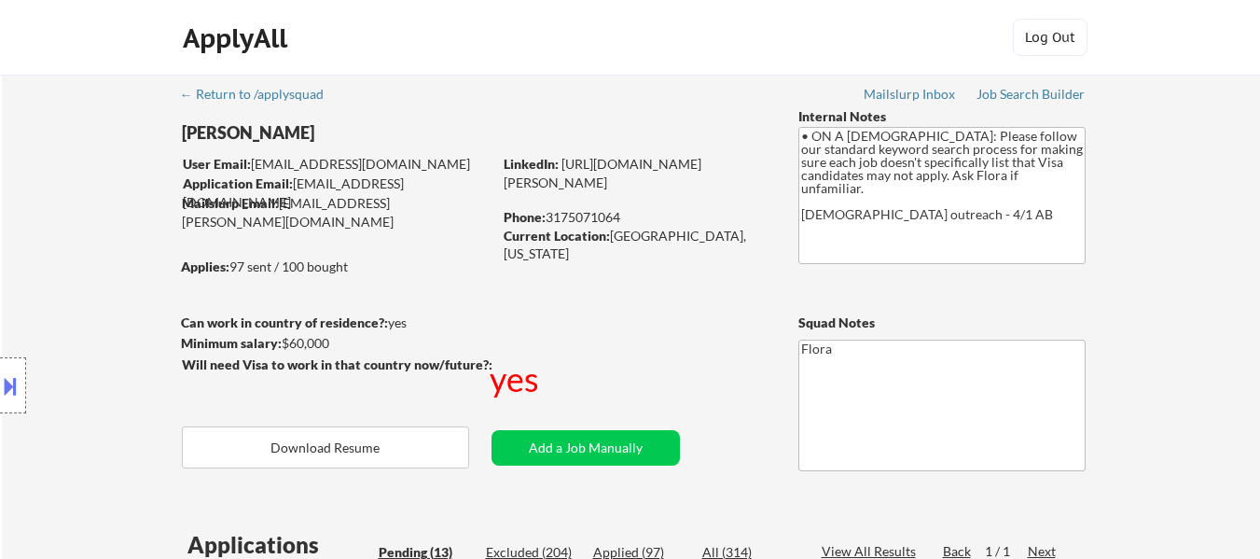
select select ""pending""
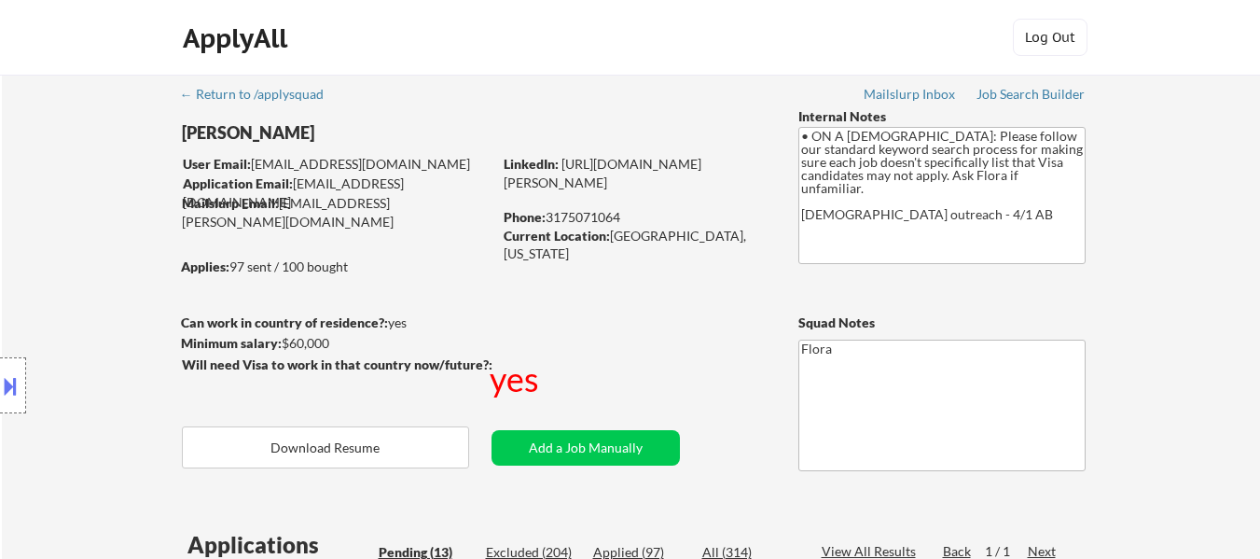
select select ""pending""
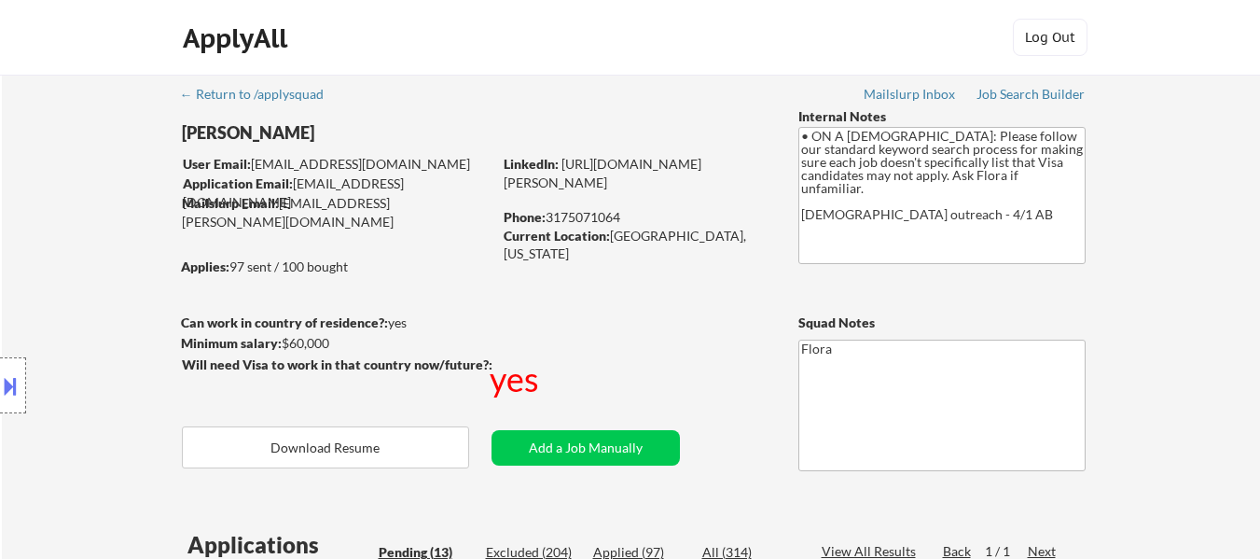
select select ""pending""
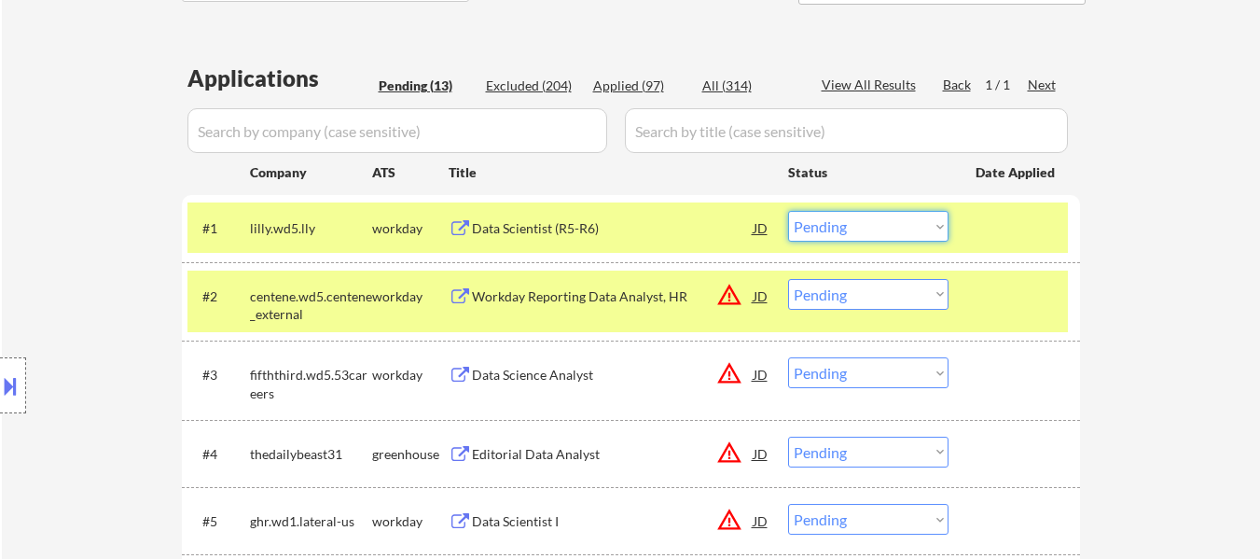
drag, startPoint x: 865, startPoint y: 224, endPoint x: 874, endPoint y: 237, distance: 16.0
click at [865, 224] on select "Choose an option... Pending Applied Excluded (Questions) Excluded (Expired) Exc…" at bounding box center [868, 226] width 160 height 31
click at [788, 211] on select "Choose an option... Pending Applied Excluded (Questions) Excluded (Expired) Exc…" at bounding box center [868, 226] width 160 height 31
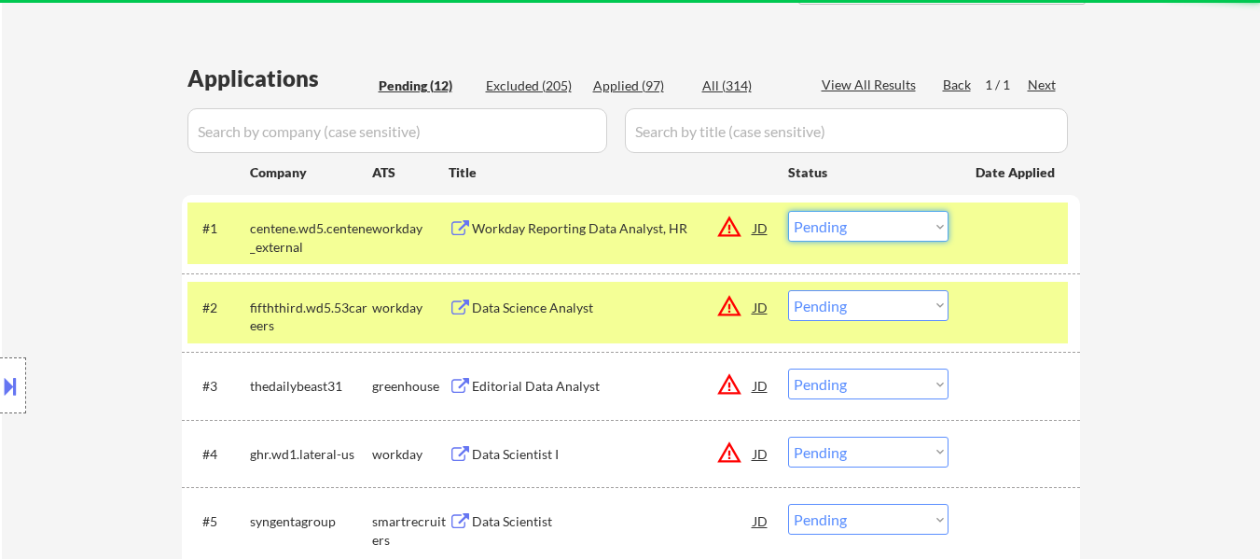
click at [904, 218] on select "Choose an option... Pending Applied Excluded (Questions) Excluded (Expired) Exc…" at bounding box center [868, 226] width 160 height 31
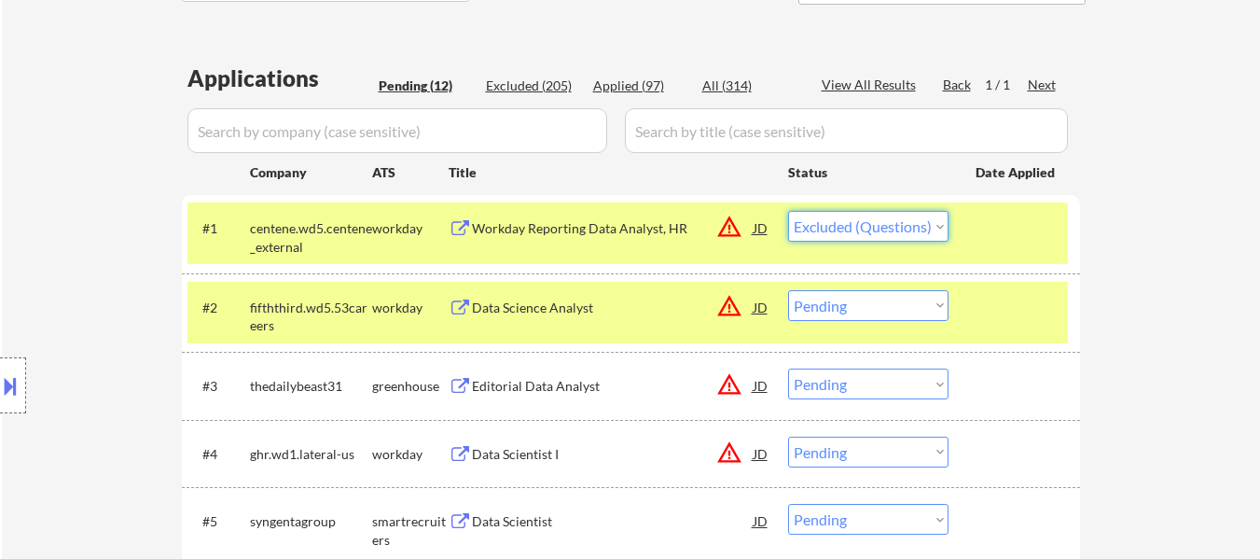
click at [788, 211] on select "Choose an option... Pending Applied Excluded (Questions) Excluded (Expired) Exc…" at bounding box center [868, 226] width 160 height 31
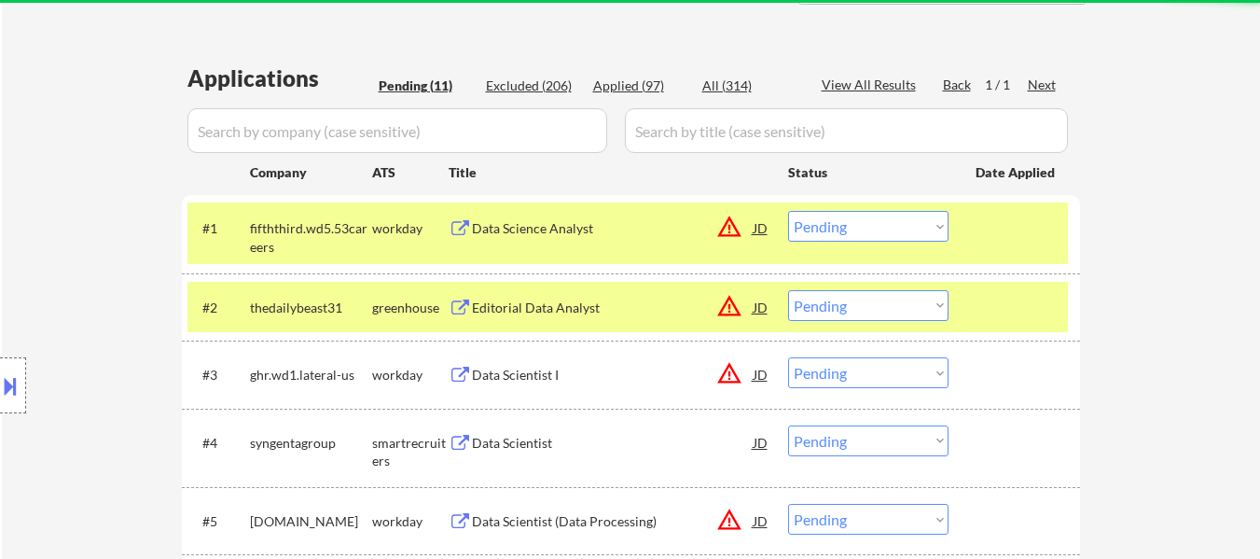
click at [972, 229] on div "#1 fifththird.wd5.53careers workday Data Science Analyst JD warning_amber Choos…" at bounding box center [627, 233] width 880 height 62
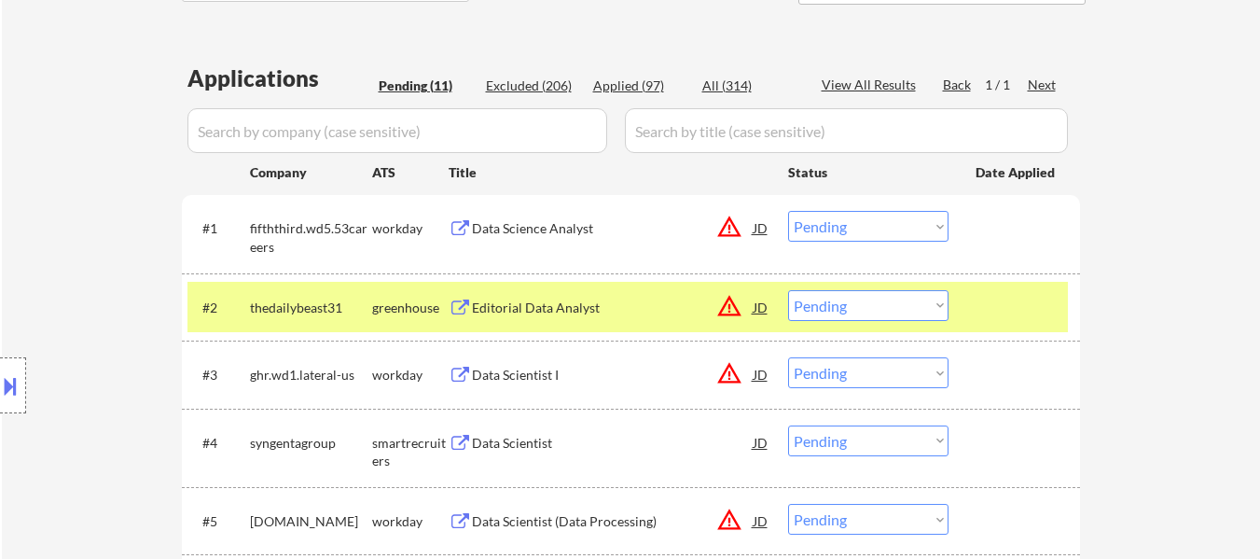
click at [977, 313] on div at bounding box center [1017, 307] width 82 height 34
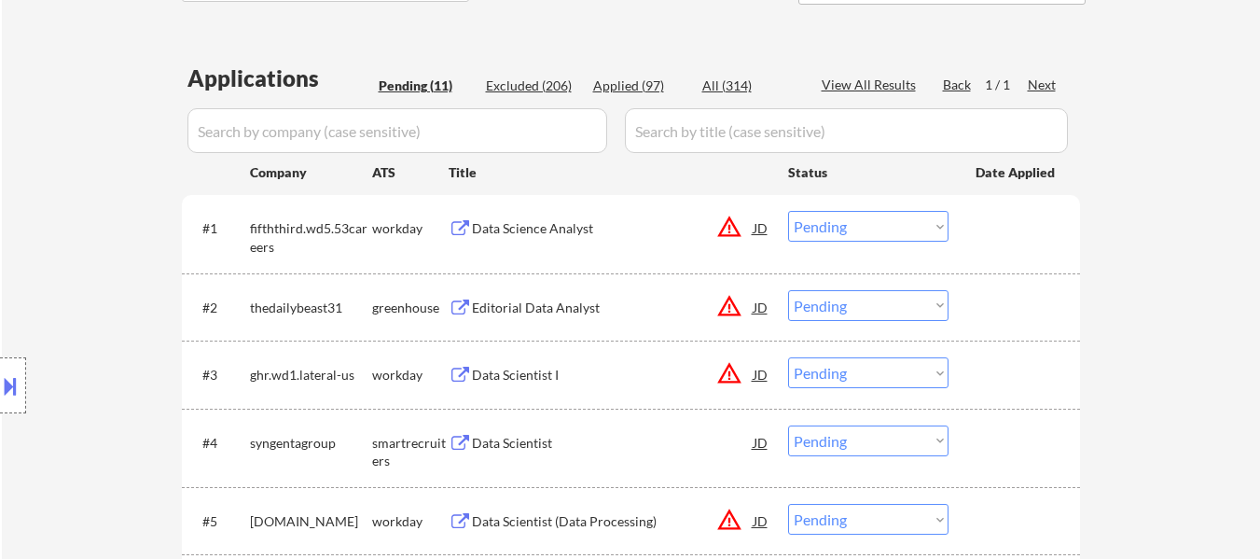
click at [516, 229] on div "Data Science Analyst" at bounding box center [613, 228] width 282 height 19
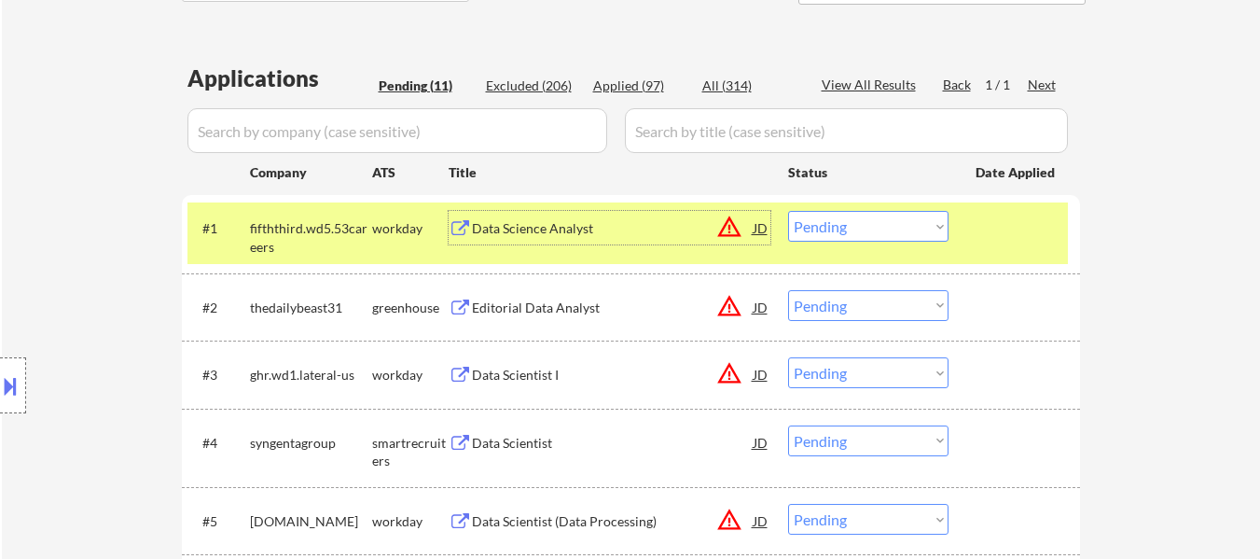
click at [901, 230] on select "Choose an option... Pending Applied Excluded (Questions) Excluded (Expired) Exc…" at bounding box center [868, 226] width 160 height 31
click at [788, 211] on select "Choose an option... Pending Applied Excluded (Questions) Excluded (Expired) Exc…" at bounding box center [868, 226] width 160 height 31
click at [542, 310] on div "Editorial Data Analyst" at bounding box center [613, 307] width 282 height 19
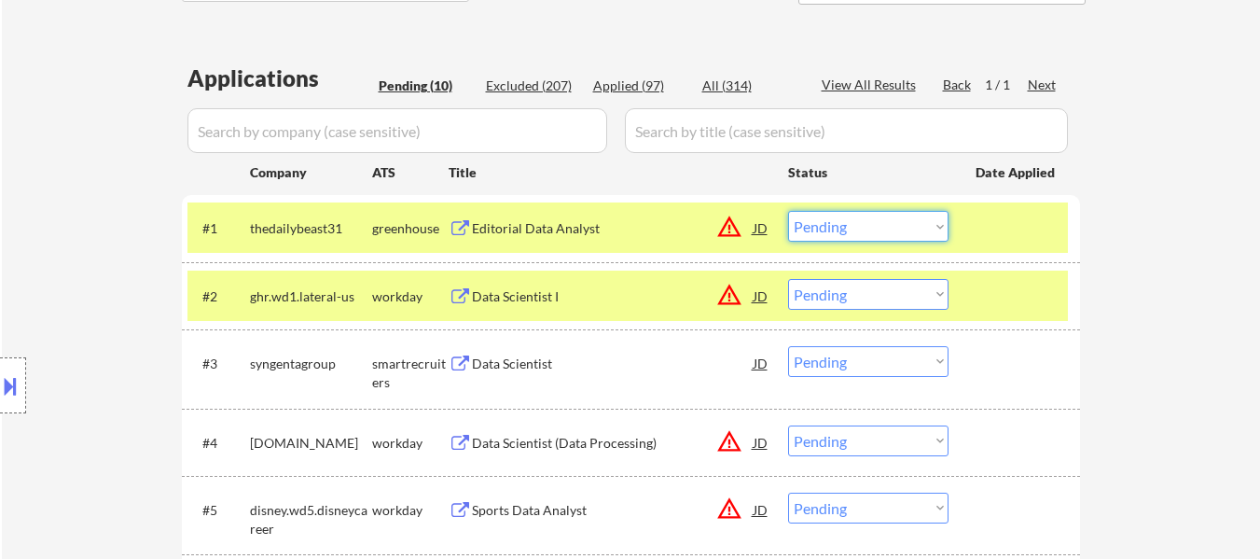
drag, startPoint x: 885, startPoint y: 224, endPoint x: 884, endPoint y: 239, distance: 15.0
click at [885, 224] on select "Choose an option... Pending Applied Excluded (Questions) Excluded (Expired) Exc…" at bounding box center [868, 226] width 160 height 31
click at [788, 211] on select "Choose an option... Pending Applied Excluded (Questions) Excluded (Expired) Exc…" at bounding box center [868, 226] width 160 height 31
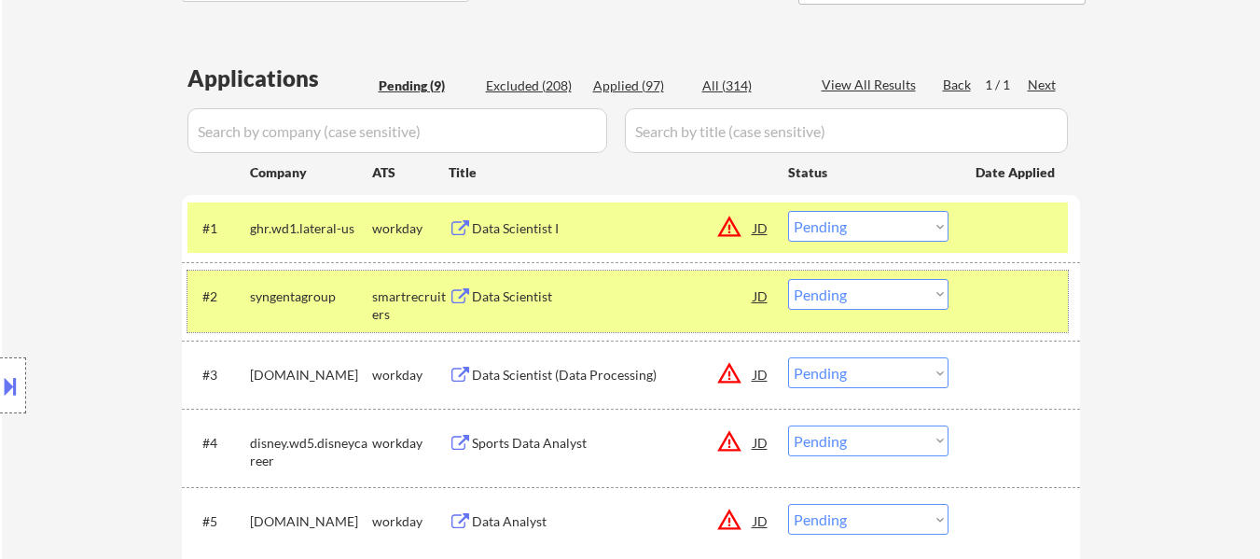
click at [1015, 285] on div at bounding box center [1017, 296] width 82 height 34
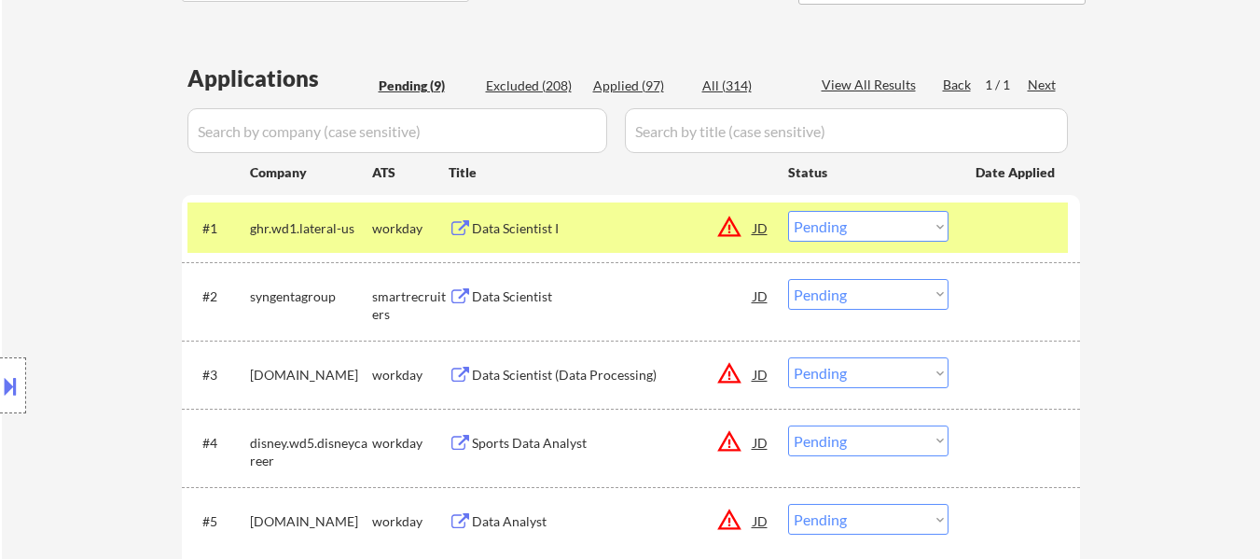
click at [1007, 219] on div at bounding box center [1017, 228] width 82 height 34
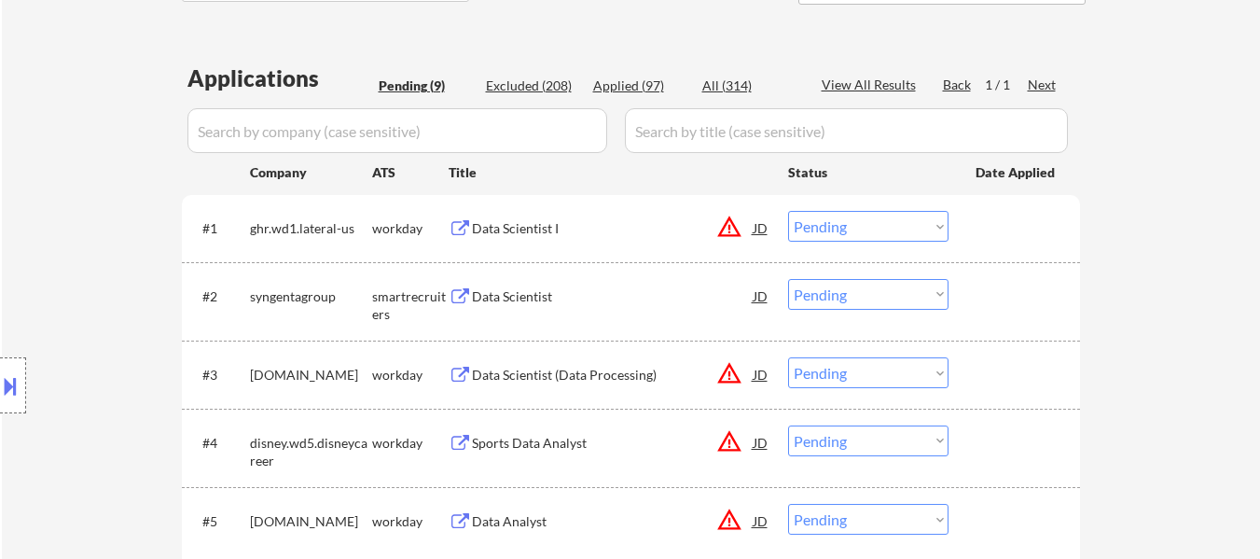
click at [525, 228] on div "Data Scientist I" at bounding box center [613, 228] width 282 height 19
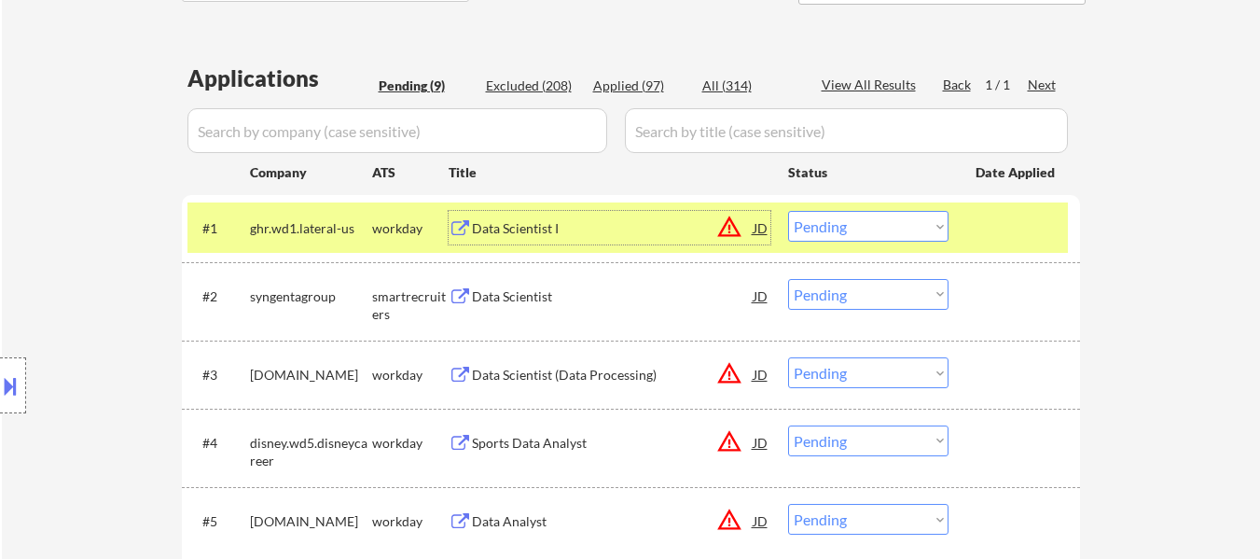
click at [893, 228] on select "Choose an option... Pending Applied Excluded (Questions) Excluded (Expired) Exc…" at bounding box center [868, 226] width 160 height 31
click at [788, 211] on select "Choose an option... Pending Applied Excluded (Questions) Excluded (Expired) Exc…" at bounding box center [868, 226] width 160 height 31
click at [546, 299] on div "Data Scientist" at bounding box center [613, 296] width 282 height 19
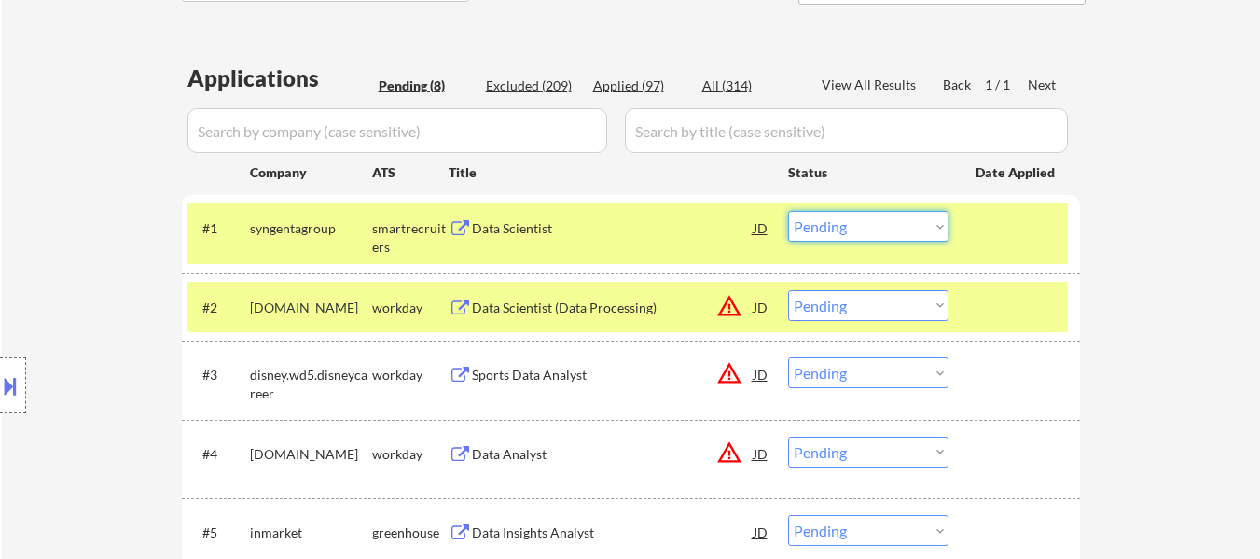
drag, startPoint x: 899, startPoint y: 224, endPoint x: 899, endPoint y: 236, distance: 12.1
click at [899, 224] on select "Choose an option... Pending Applied Excluded (Questions) Excluded (Expired) Exc…" at bounding box center [868, 226] width 160 height 31
click at [788, 211] on select "Choose an option... Pending Applied Excluded (Questions) Excluded (Expired) Exc…" at bounding box center [868, 226] width 160 height 31
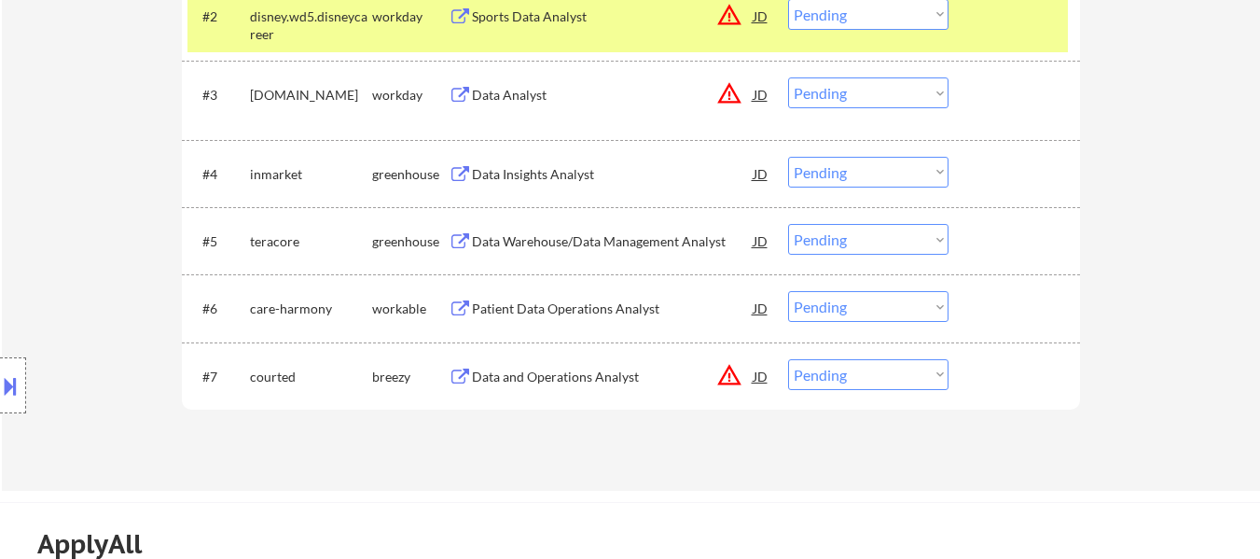
scroll to position [560, 0]
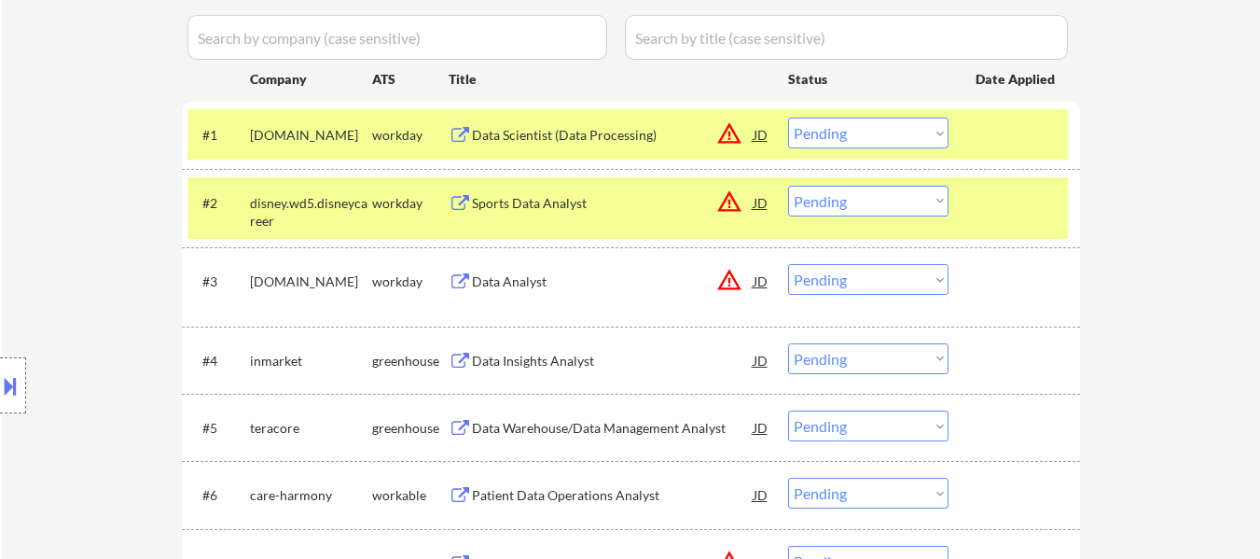
click at [589, 137] on div "Data Scientist (Data Processing)" at bounding box center [613, 135] width 282 height 19
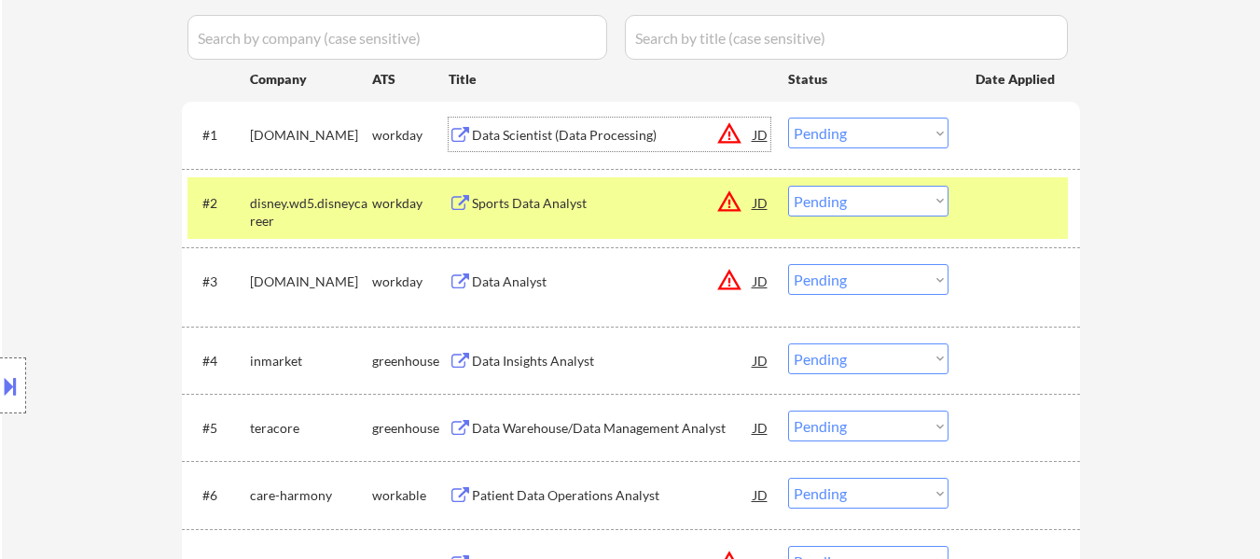
click at [550, 213] on div "Sports Data Analyst" at bounding box center [613, 203] width 282 height 34
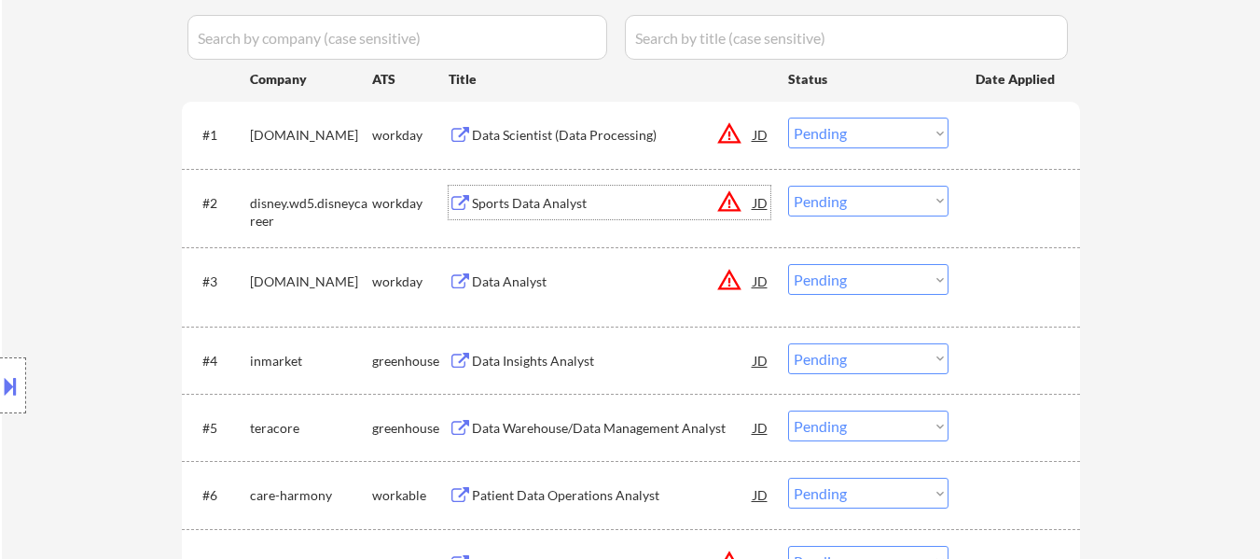
click at [850, 126] on select "Choose an option... Pending Applied Excluded (Questions) Excluded (Expired) Exc…" at bounding box center [868, 133] width 160 height 31
click at [788, 118] on select "Choose an option... Pending Applied Excluded (Questions) Excluded (Expired) Exc…" at bounding box center [868, 133] width 160 height 31
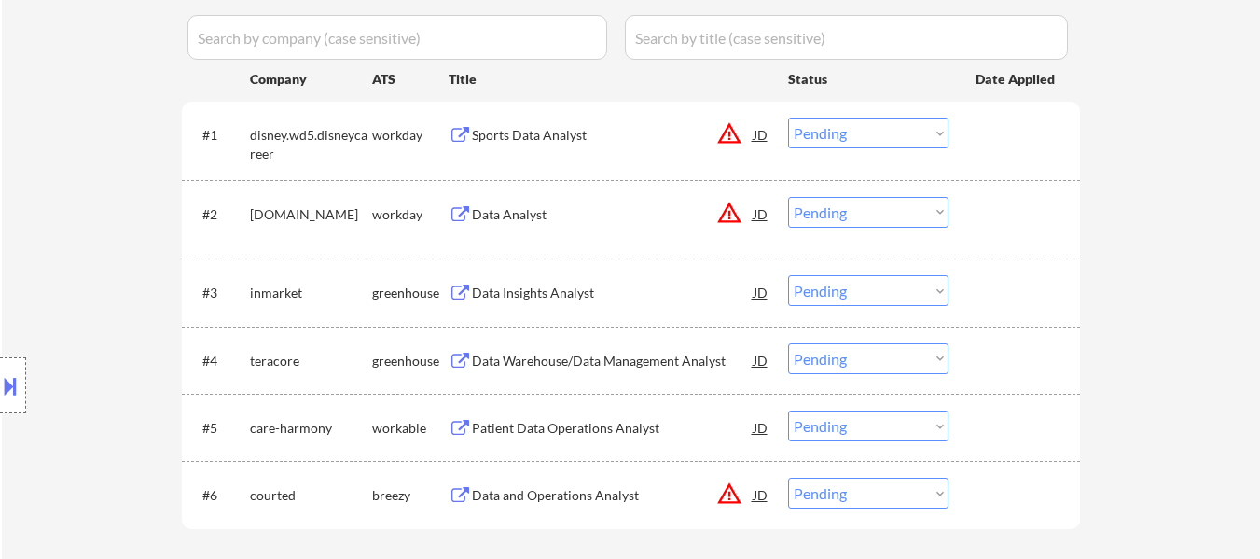
click at [851, 131] on select "Choose an option... Pending Applied Excluded (Questions) Excluded (Expired) Exc…" at bounding box center [868, 133] width 160 height 31
click at [788, 118] on select "Choose an option... Pending Applied Excluded (Questions) Excluded (Expired) Exc…" at bounding box center [868, 133] width 160 height 31
click at [528, 215] on div "Data Analyst" at bounding box center [613, 214] width 282 height 19
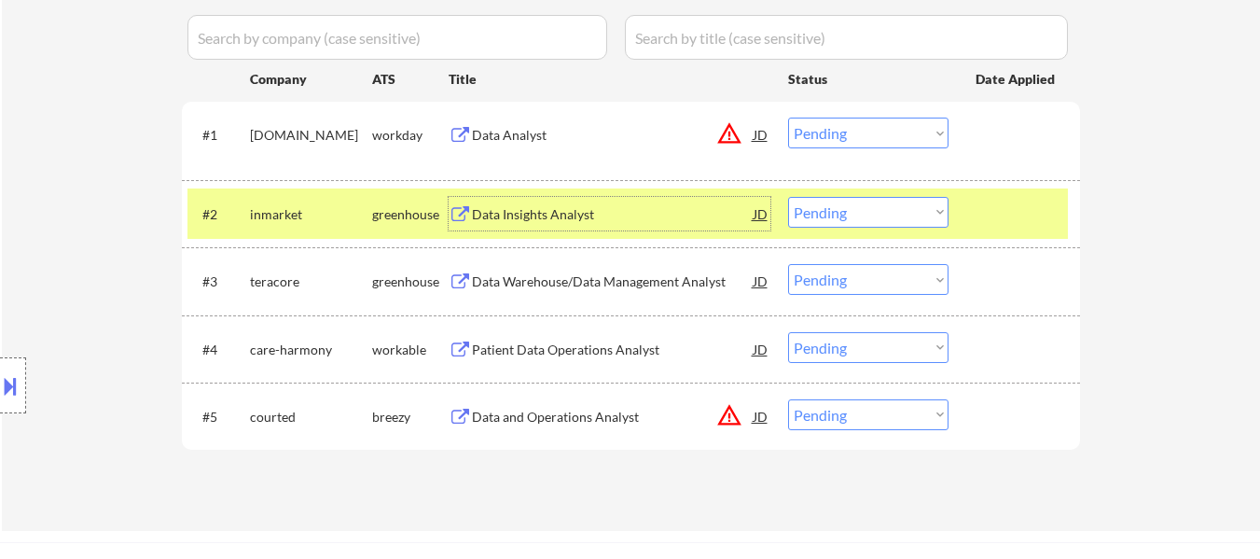
drag, startPoint x: 827, startPoint y: 127, endPoint x: 840, endPoint y: 146, distance: 22.8
click at [827, 127] on select "Choose an option... Pending Applied Excluded (Questions) Excluded (Expired) Exc…" at bounding box center [868, 133] width 160 height 31
click at [788, 118] on select "Choose an option... Pending Applied Excluded (Questions) Excluded (Expired) Exc…" at bounding box center [868, 133] width 160 height 31
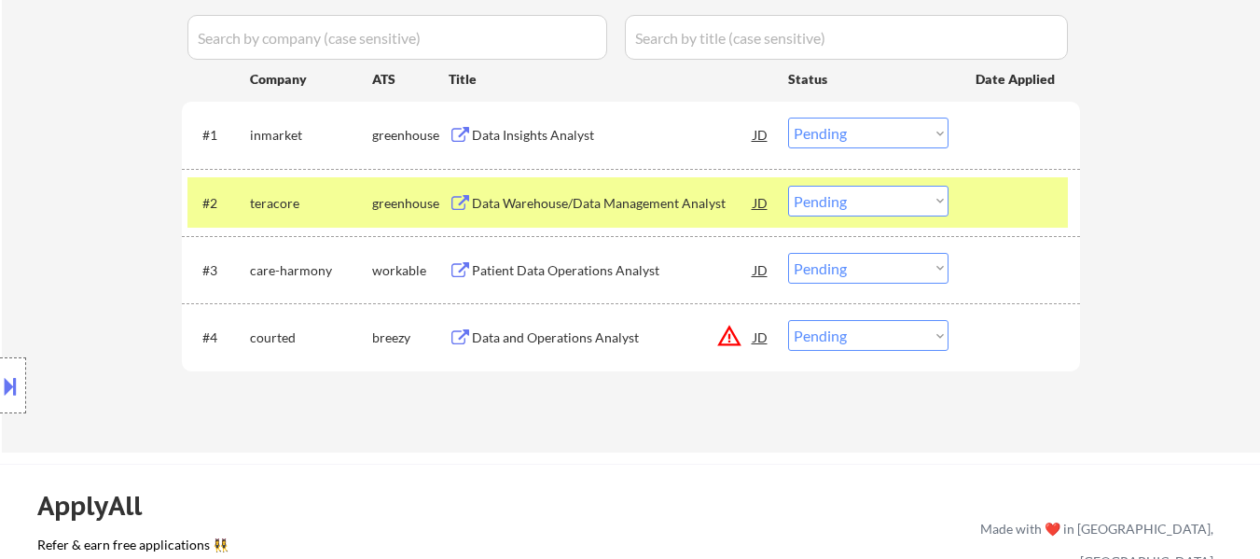
click at [602, 146] on div "Data Insights Analyst" at bounding box center [613, 135] width 282 height 34
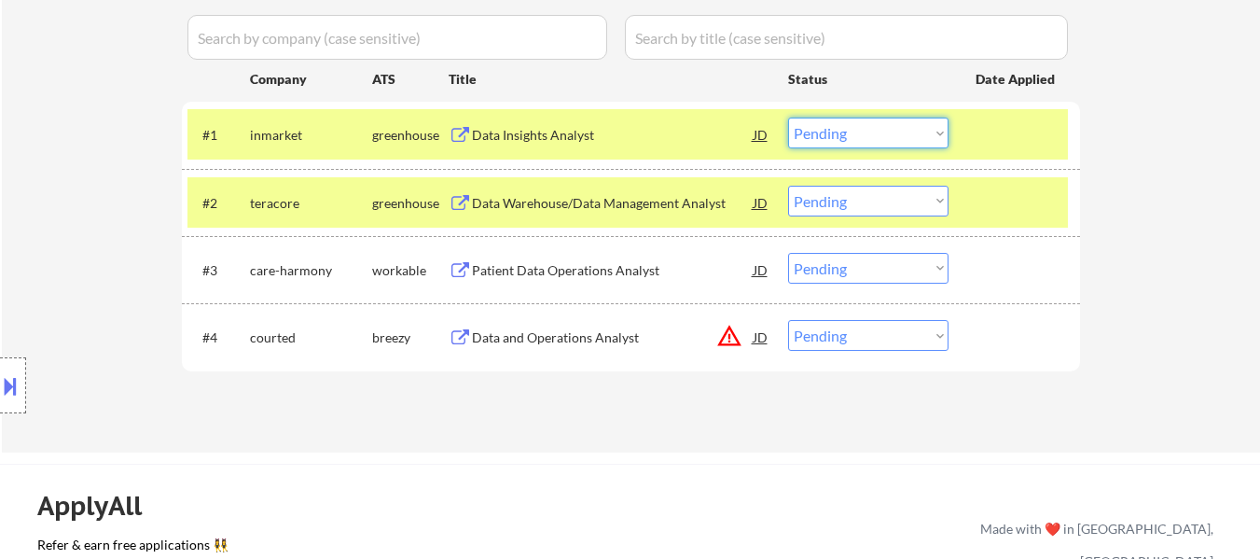
click at [828, 132] on select "Choose an option... Pending Applied Excluded (Questions) Excluded (Expired) Exc…" at bounding box center [868, 133] width 160 height 31
click at [788, 118] on select "Choose an option... Pending Applied Excluded (Questions) Excluded (Expired) Exc…" at bounding box center [868, 133] width 160 height 31
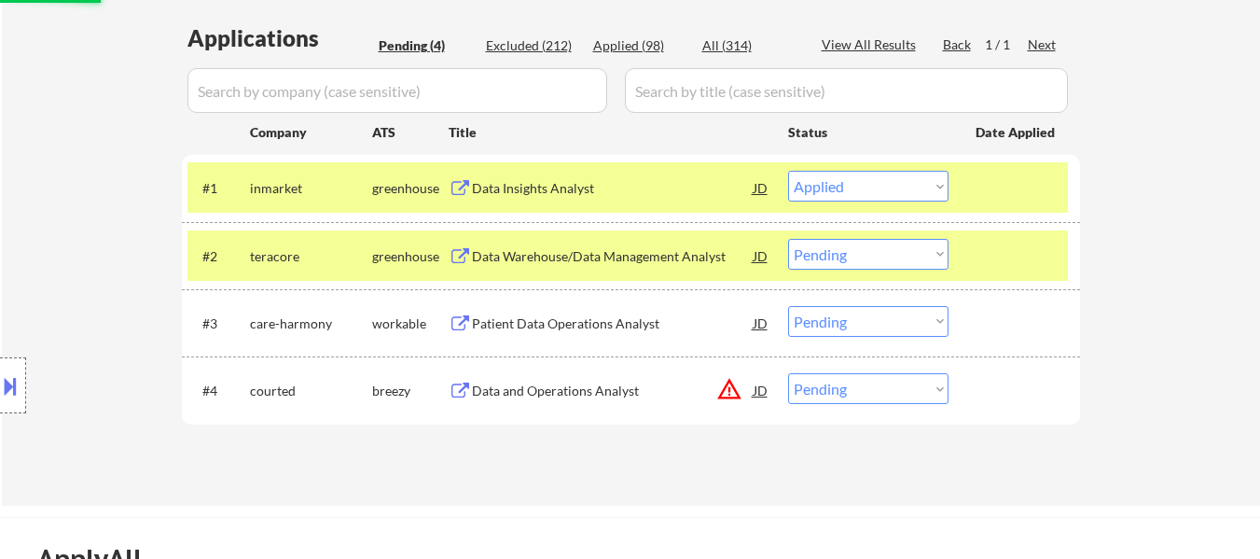
scroll to position [466, 0]
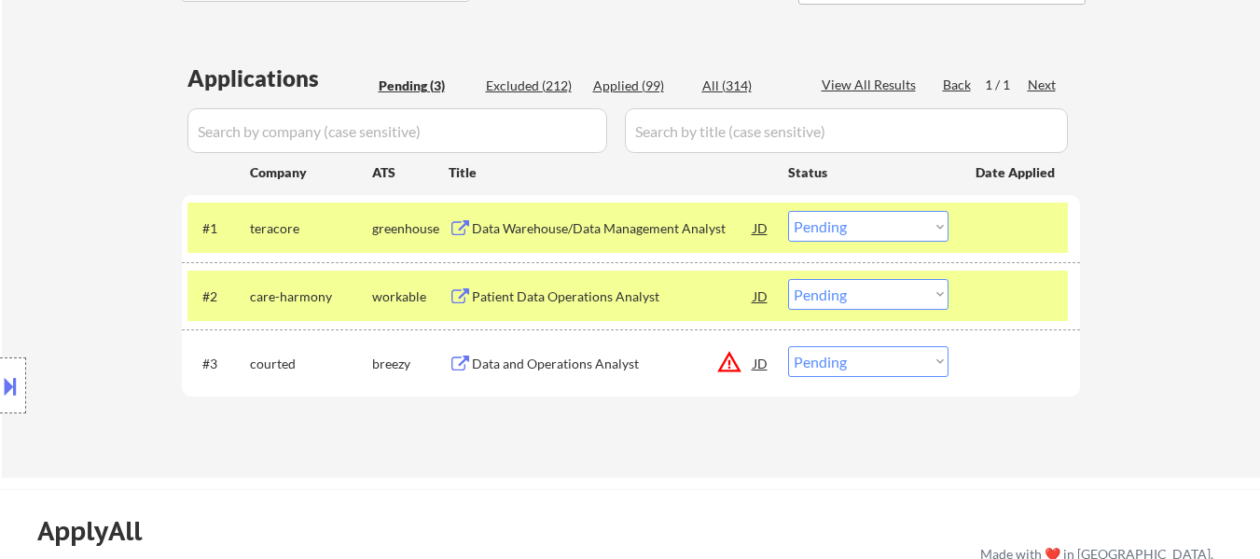
click at [659, 230] on div "Data Warehouse/Data Management Analyst" at bounding box center [613, 228] width 282 height 19
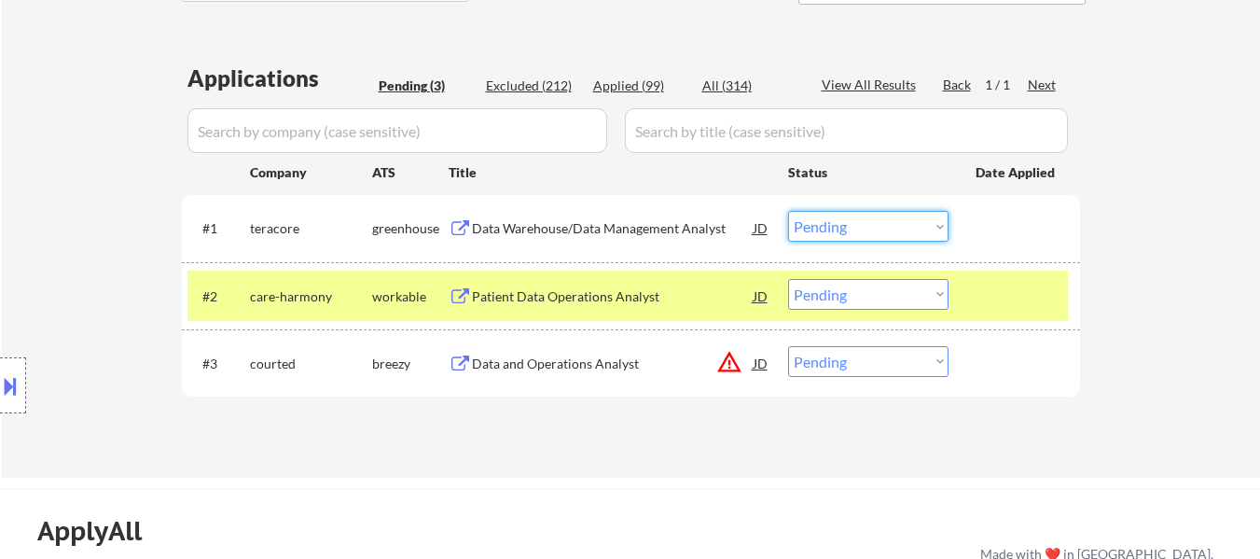
click at [877, 222] on select "Choose an option... Pending Applied Excluded (Questions) Excluded (Expired) Exc…" at bounding box center [868, 226] width 160 height 31
click at [788, 211] on select "Choose an option... Pending Applied Excluded (Questions) Excluded (Expired) Exc…" at bounding box center [868, 226] width 160 height 31
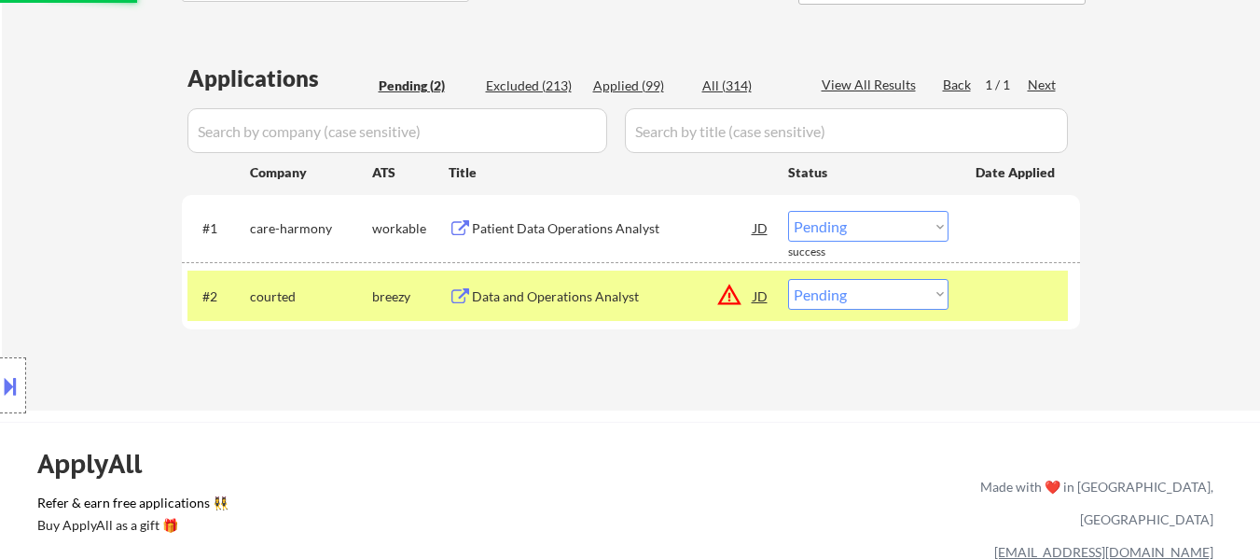
click at [582, 229] on div "Patient Data Operations Analyst" at bounding box center [613, 228] width 282 height 19
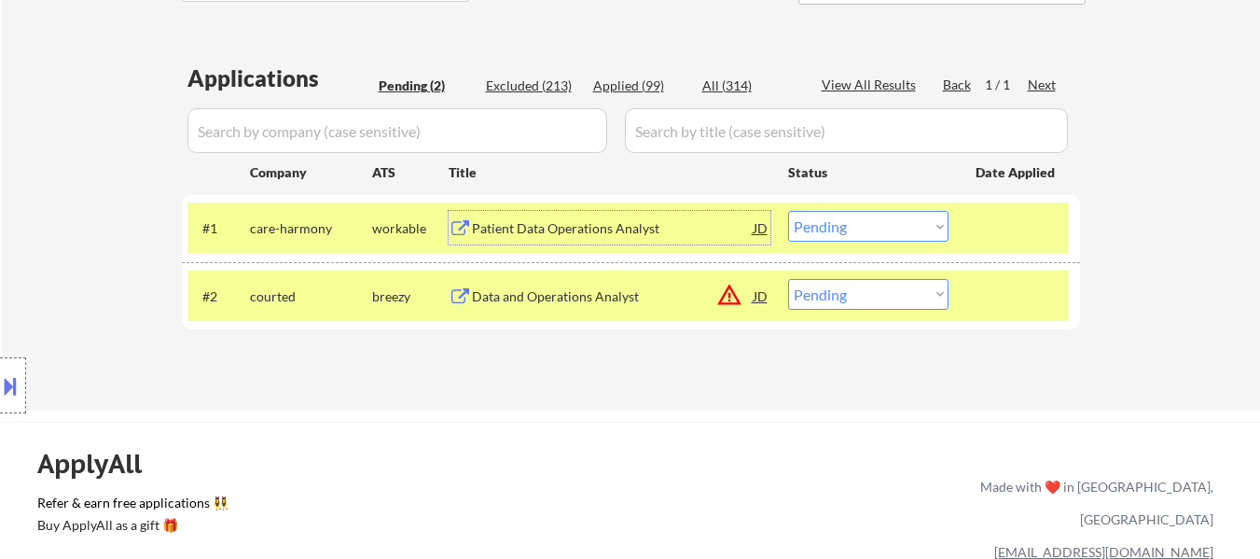
click at [828, 225] on select "Choose an option... Pending Applied Excluded (Questions) Excluded (Expired) Exc…" at bounding box center [868, 226] width 160 height 31
click at [788, 211] on select "Choose an option... Pending Applied Excluded (Questions) Excluded (Expired) Exc…" at bounding box center [868, 226] width 160 height 31
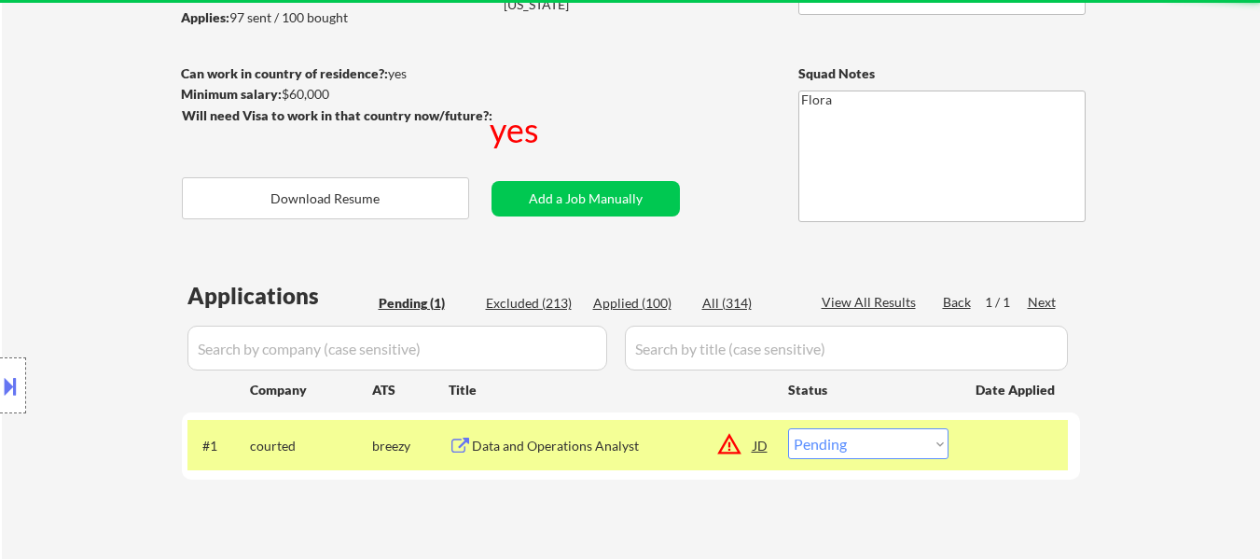
scroll to position [373, 0]
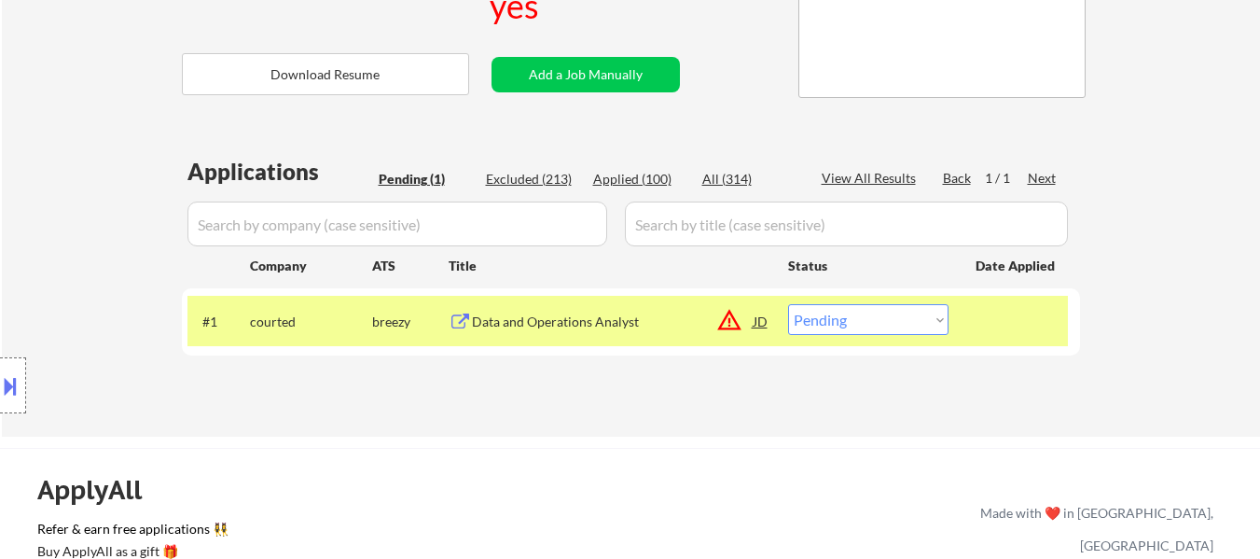
click at [580, 323] on div "Data and Operations Analyst" at bounding box center [613, 321] width 282 height 19
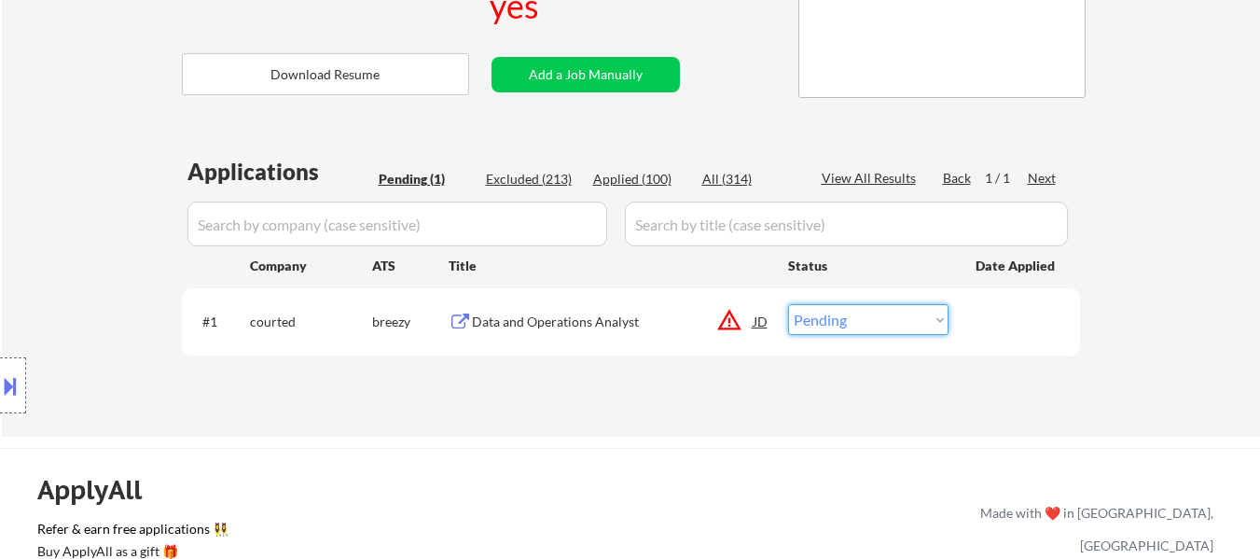
click at [860, 323] on select "Choose an option... Pending Applied Excluded (Questions) Excluded (Expired) Exc…" at bounding box center [868, 319] width 160 height 31
select select ""applied""
click at [788, 304] on select "Choose an option... Pending Applied Excluded (Questions) Excluded (Expired) Exc…" at bounding box center [868, 319] width 160 height 31
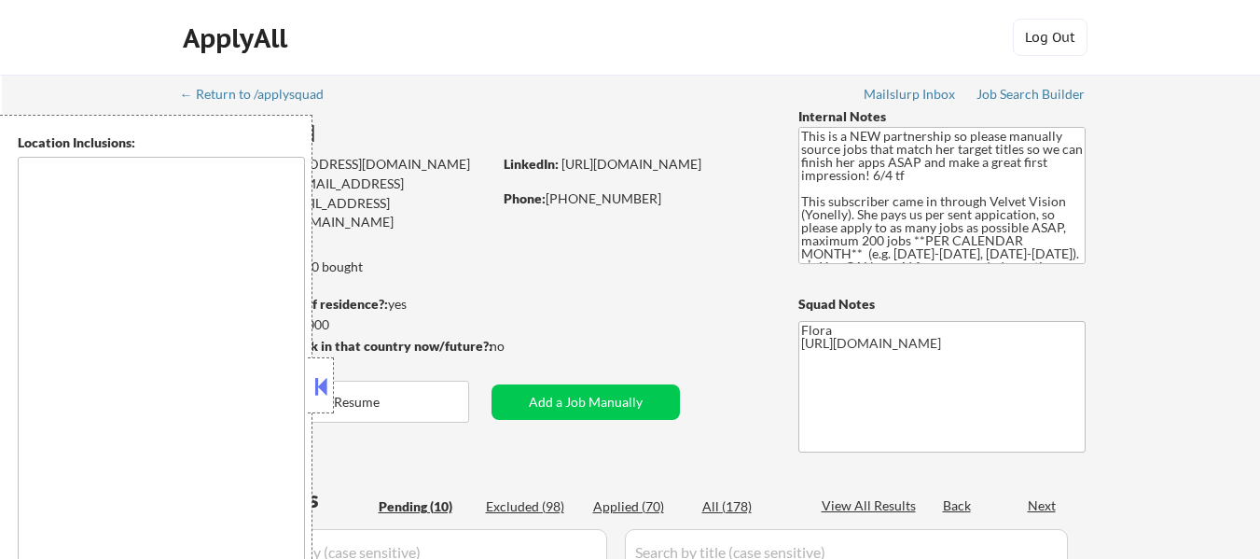
type textarea "[GEOGRAPHIC_DATA], [GEOGRAPHIC_DATA] [GEOGRAPHIC_DATA], [GEOGRAPHIC_DATA], [GEO…"
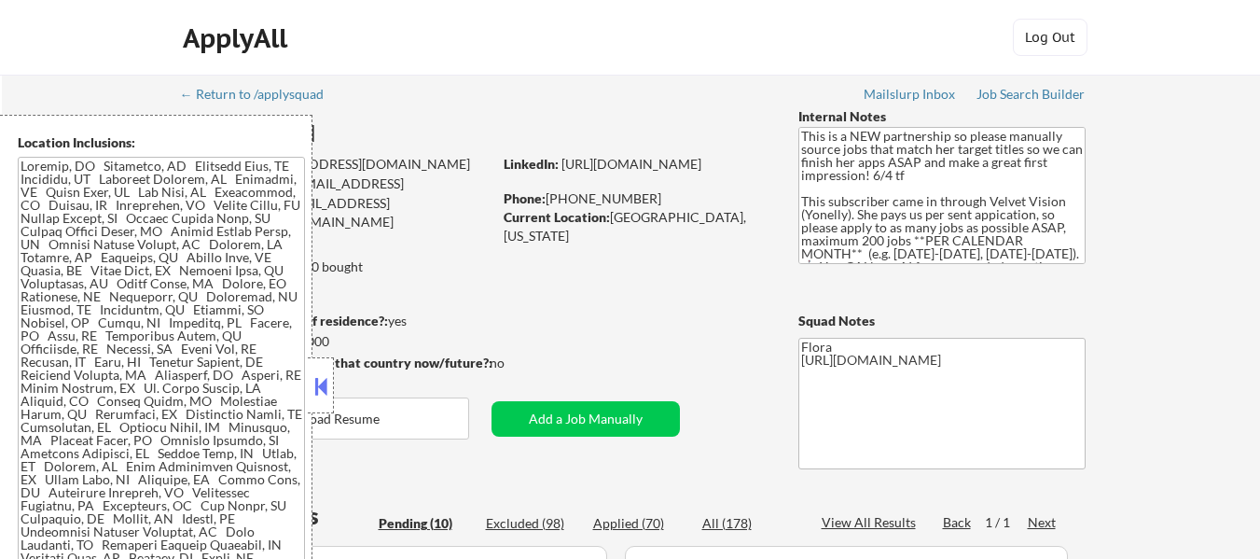
select select ""pending""
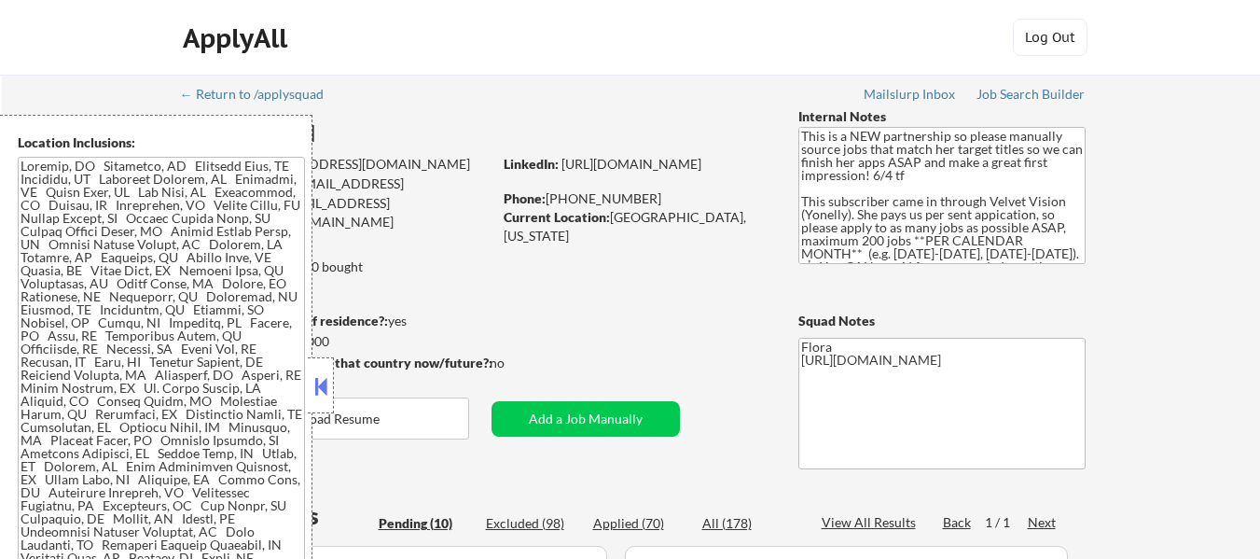
select select ""pending""
